Goal: Navigation & Orientation: Find specific page/section

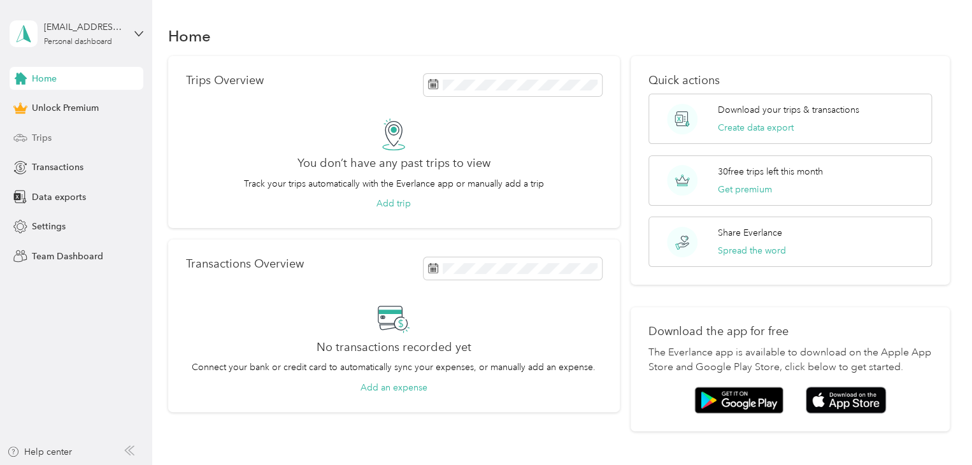
click at [45, 138] on span "Trips" at bounding box center [42, 137] width 20 height 13
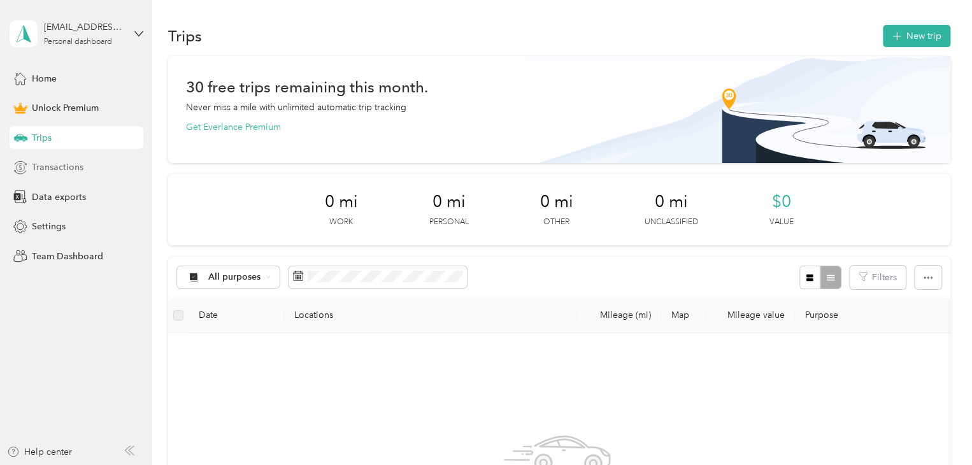
click at [56, 169] on span "Transactions" at bounding box center [58, 166] width 52 height 13
